Goal: Task Accomplishment & Management: Manage account settings

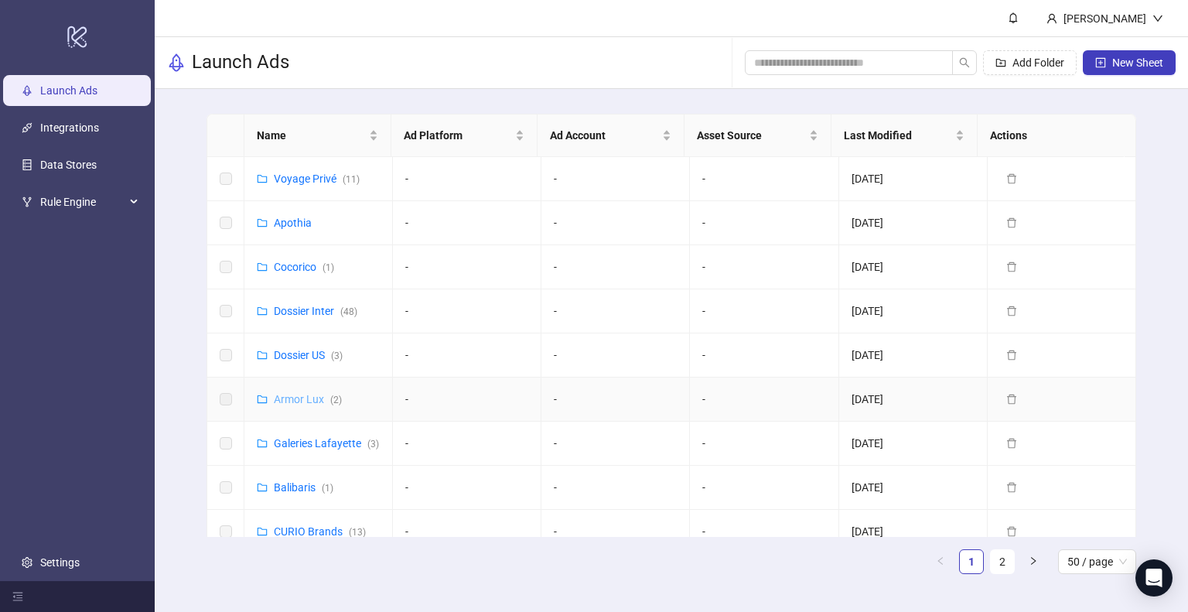
click at [310, 396] on link "Armor Lux ( 2 )" at bounding box center [308, 399] width 68 height 12
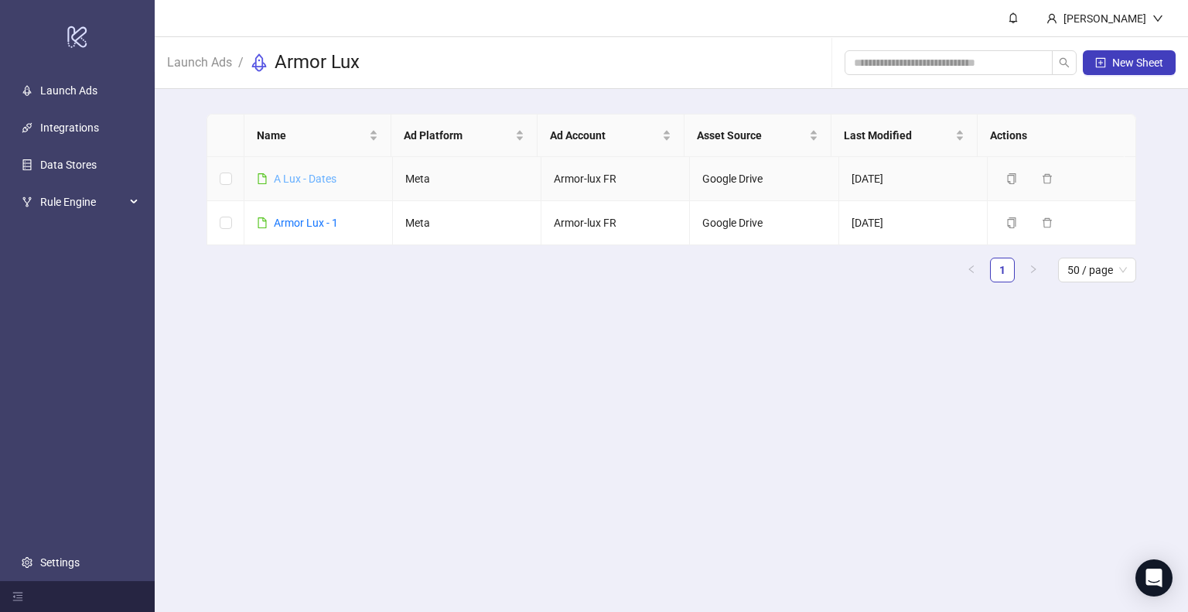
click at [320, 177] on link "A Lux - Dates" at bounding box center [305, 178] width 63 height 12
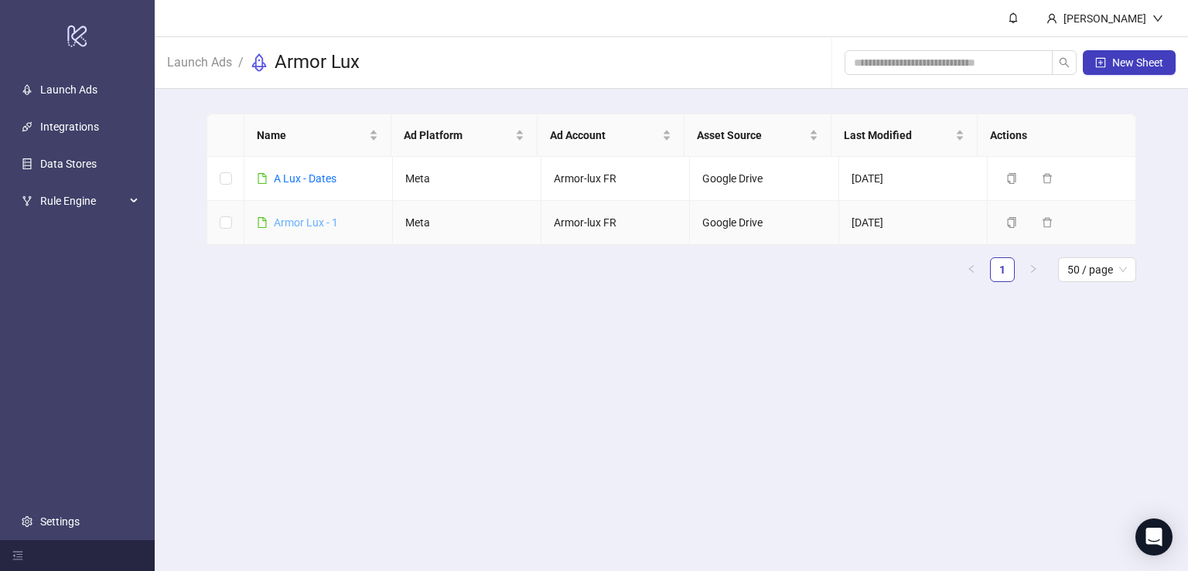
click at [310, 225] on link "Armor Lux - 1" at bounding box center [306, 222] width 64 height 12
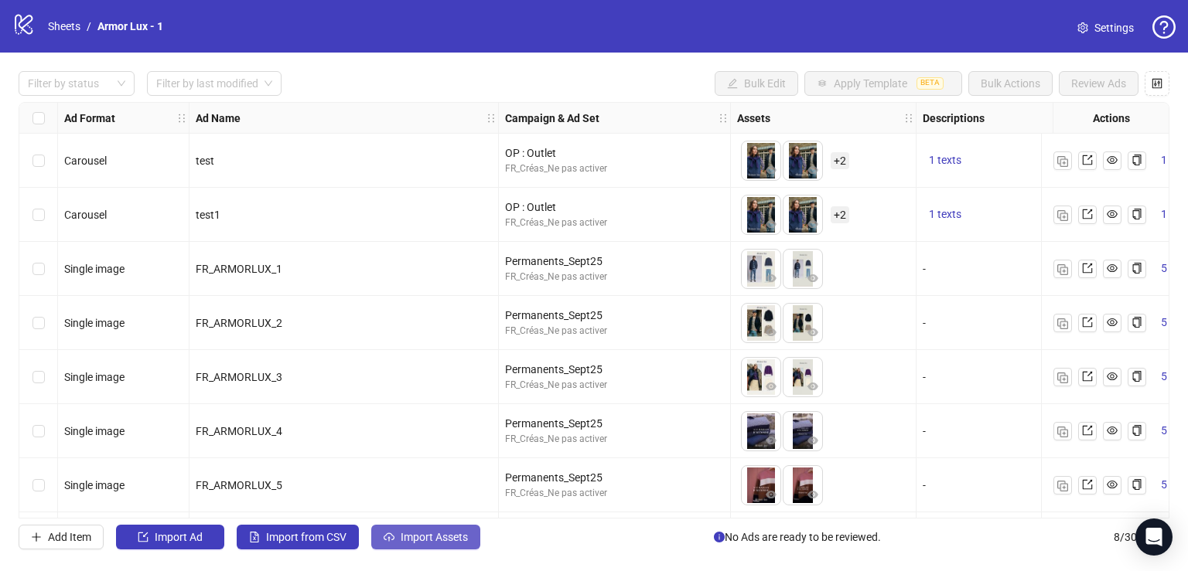
click at [435, 540] on span "Import Assets" at bounding box center [434, 537] width 67 height 12
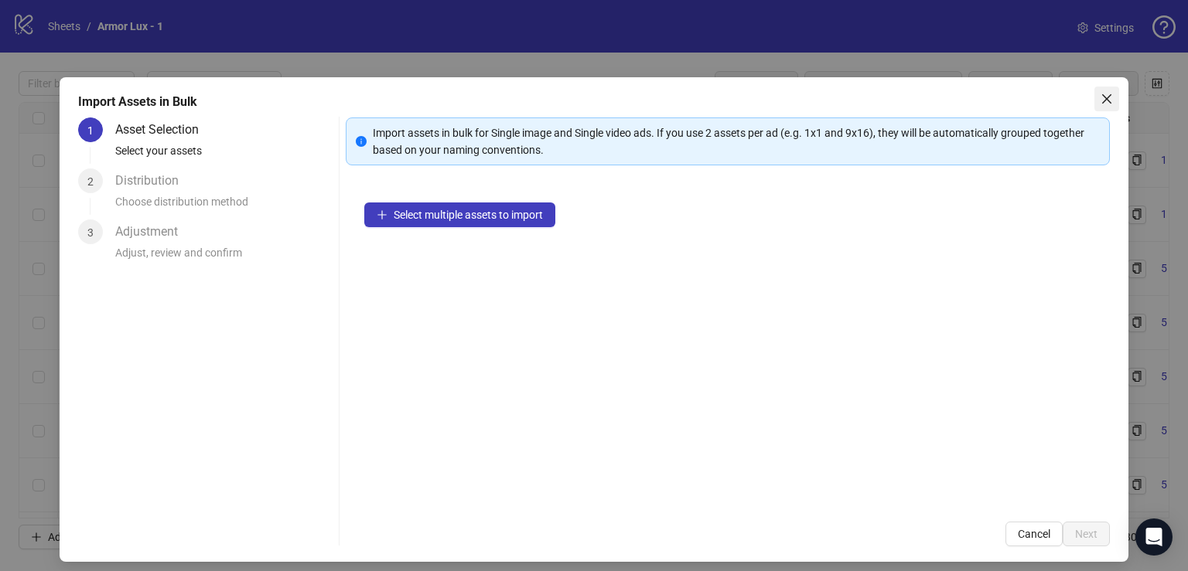
click at [1100, 97] on icon "close" at bounding box center [1106, 99] width 12 height 12
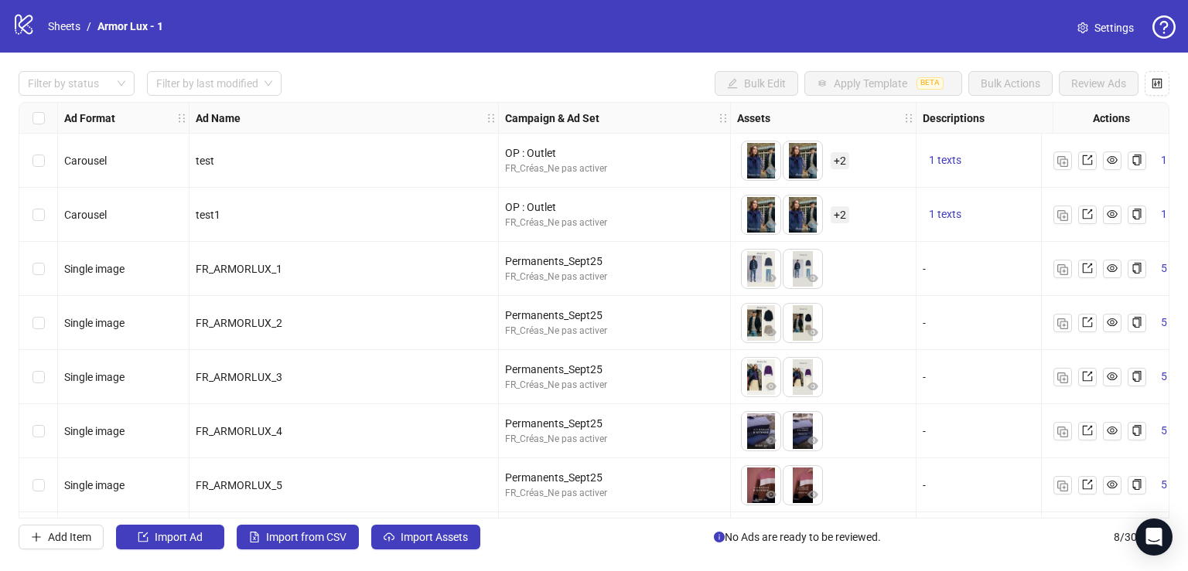
click at [1101, 27] on span "Settings" at bounding box center [1113, 27] width 39 height 17
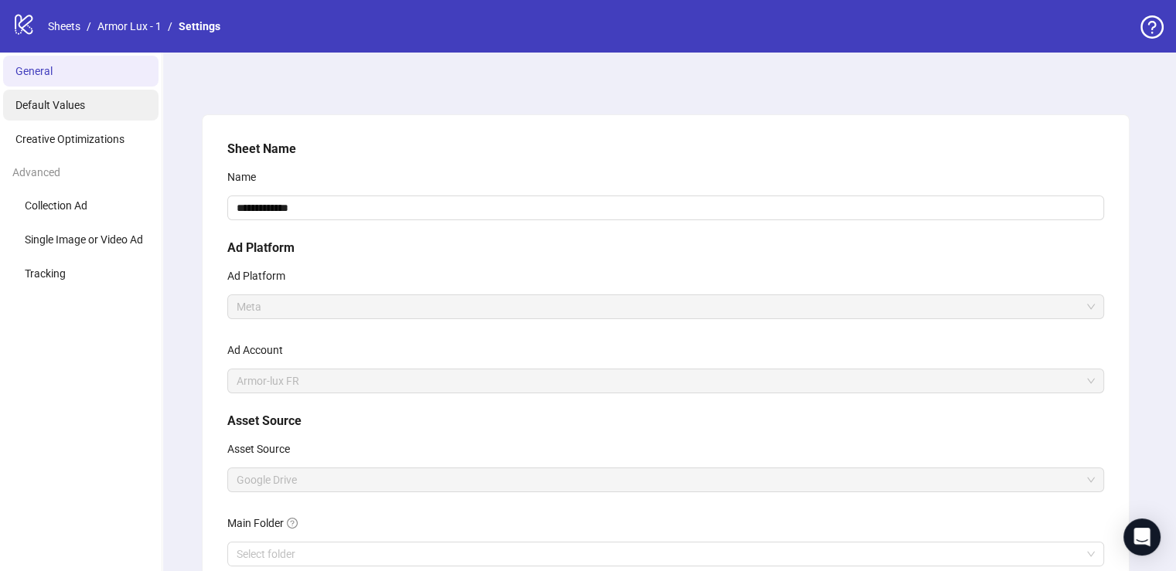
click at [100, 104] on li "Default Values" at bounding box center [80, 105] width 155 height 31
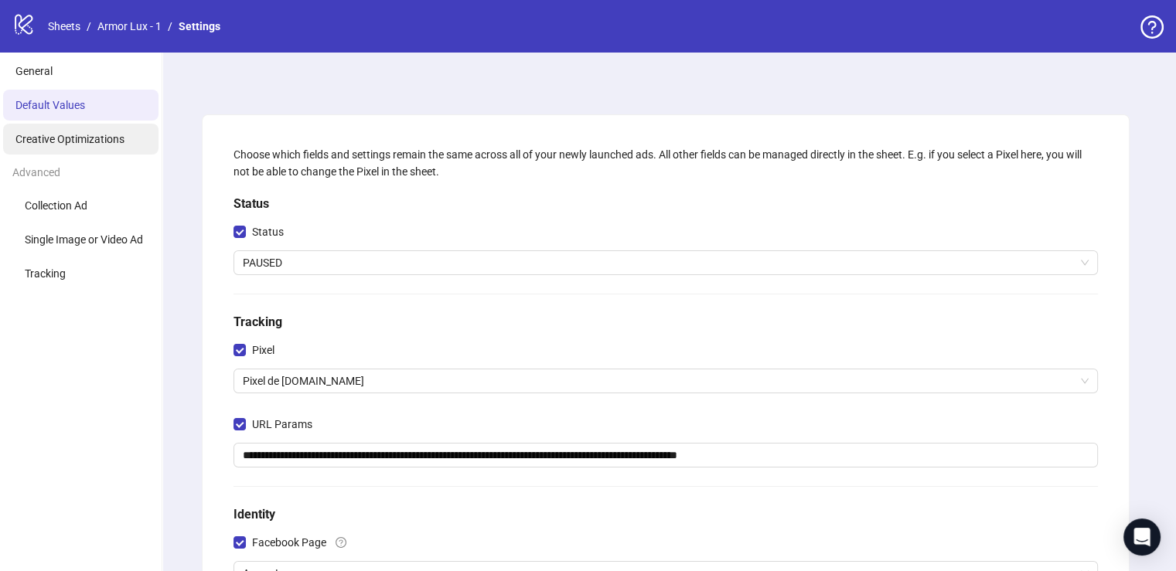
click at [94, 143] on span "Creative Optimizations" at bounding box center [69, 139] width 109 height 12
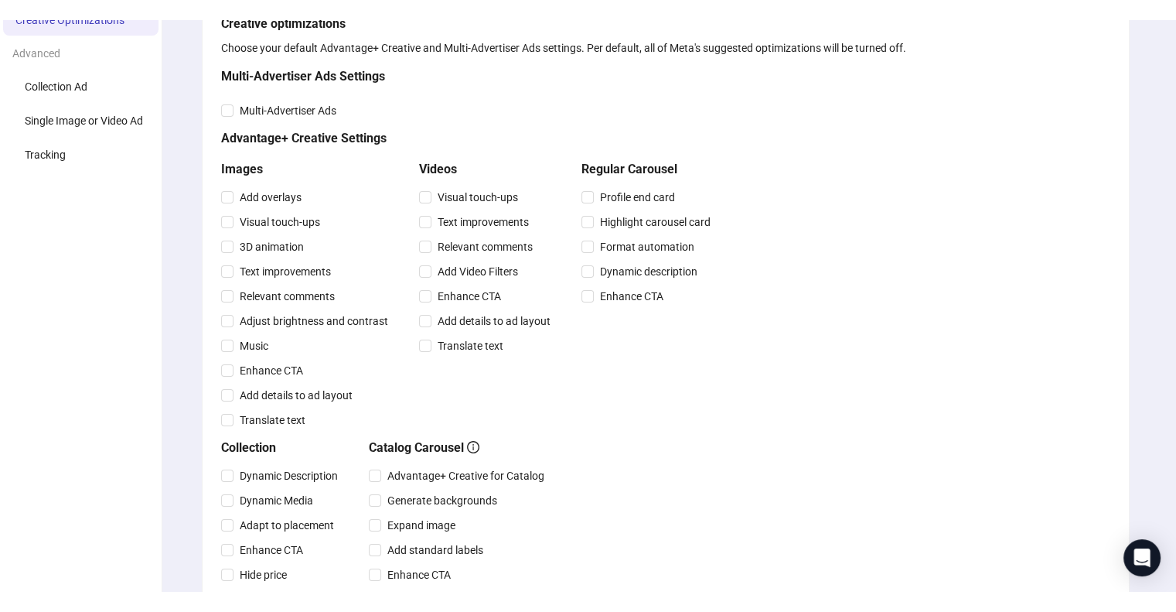
scroll to position [77, 0]
